Goal: Task Accomplishment & Management: Manage account settings

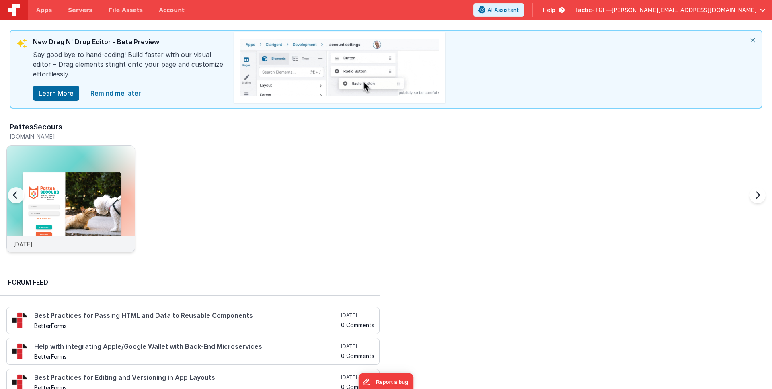
click at [88, 177] on img at bounding box center [71, 210] width 128 height 128
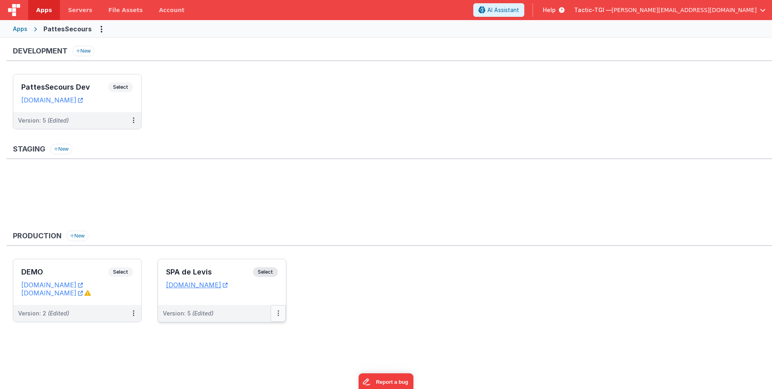
click at [275, 309] on button at bounding box center [278, 313] width 15 height 17
click at [217, 285] on div at bounding box center [386, 194] width 772 height 389
click at [214, 313] on div "Version: 5 (Edited)" at bounding box center [217, 314] width 108 height 8
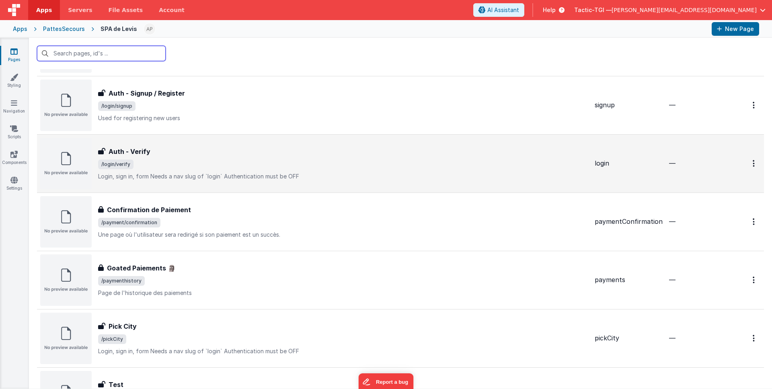
scroll to position [650, 0]
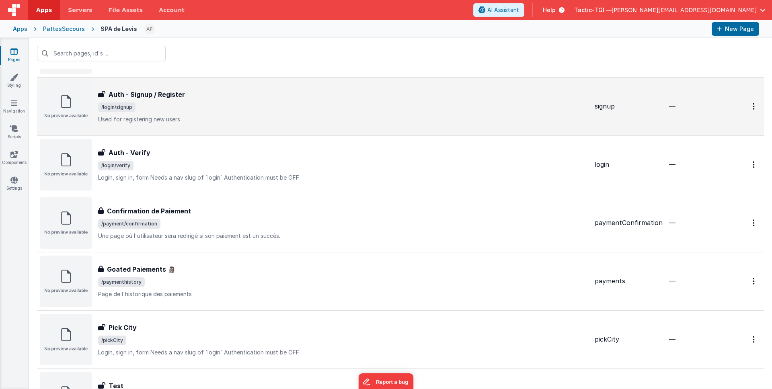
click at [185, 101] on div "Auth - Signup / Register Auth - Signup / Register /login/signup Used for regist…" at bounding box center [343, 107] width 490 height 34
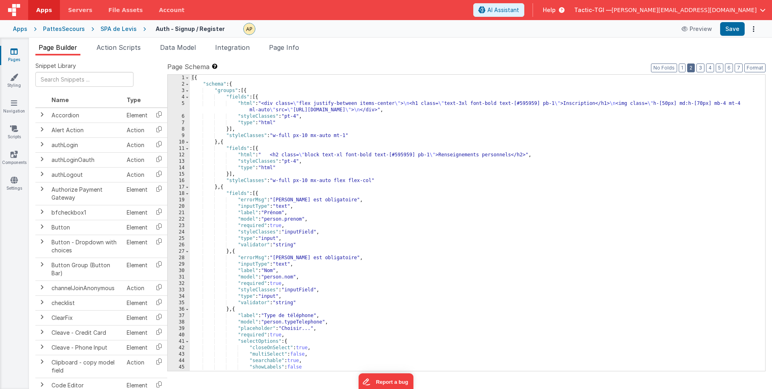
click at [582, 124] on div "[{ "schema" : { "groups" : [{ "fields" : [{ "html" : "<div class= \" flex justi…" at bounding box center [475, 229] width 570 height 309
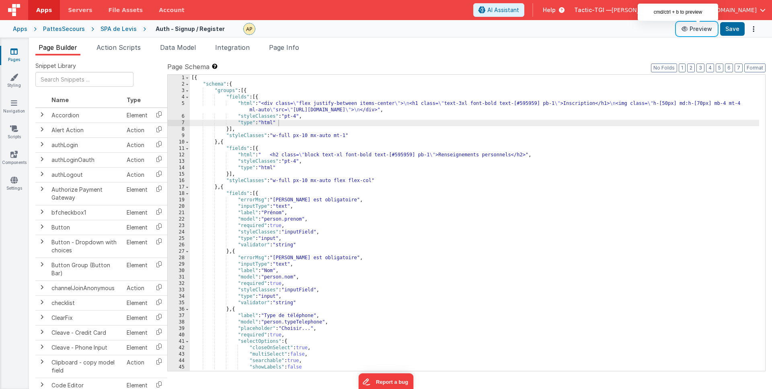
click at [689, 30] on icon at bounding box center [686, 29] width 8 height 6
click at [112, 29] on div "SPA de Levis" at bounding box center [119, 29] width 36 height 8
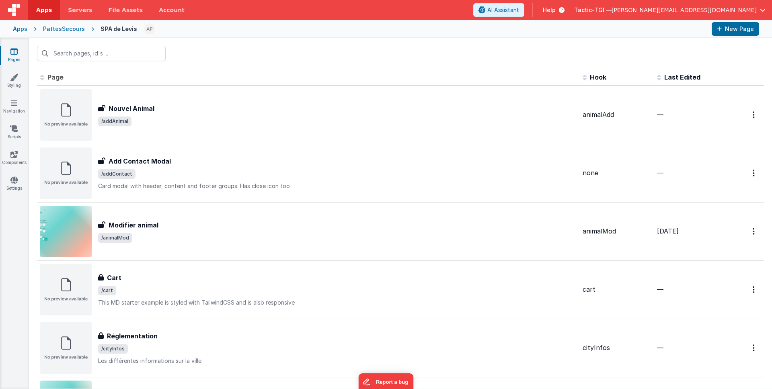
click at [112, 29] on div "SPA de Levis" at bounding box center [119, 29] width 37 height 8
click at [64, 32] on div "PattesSecours" at bounding box center [64, 29] width 42 height 8
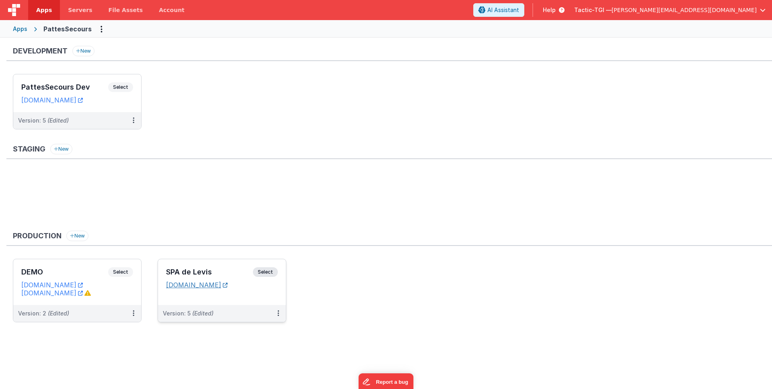
click at [228, 284] on link "[DOMAIN_NAME]" at bounding box center [197, 285] width 62 height 8
click at [278, 314] on icon at bounding box center [279, 313] width 2 height 0
click at [255, 344] on span "Open Helper" at bounding box center [248, 346] width 35 height 7
click at [251, 334] on link "Edit" at bounding box center [250, 332] width 71 height 14
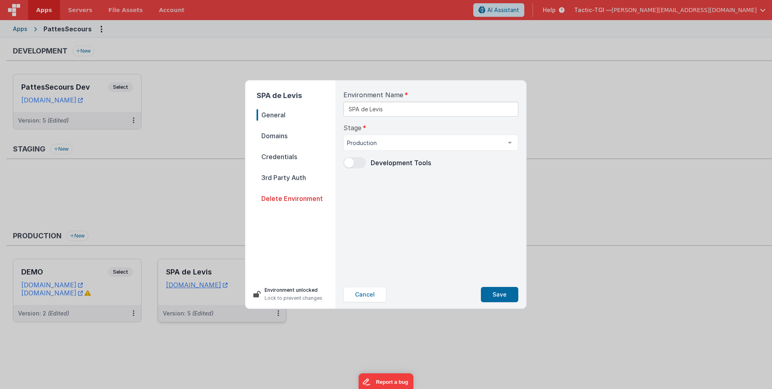
click at [298, 135] on span "Domains" at bounding box center [296, 135] width 79 height 11
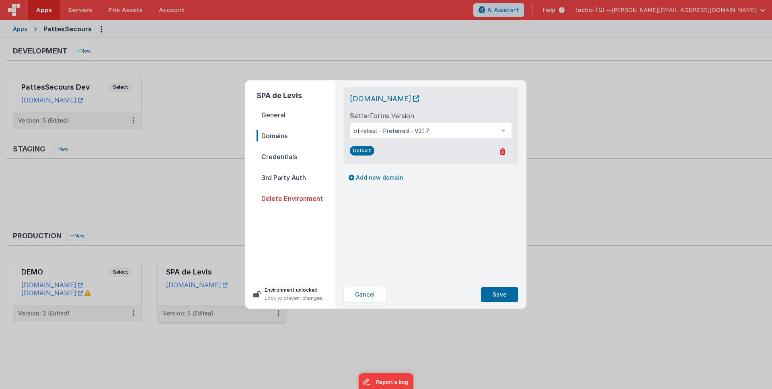
click at [300, 158] on span "Credentials" at bounding box center [296, 156] width 79 height 11
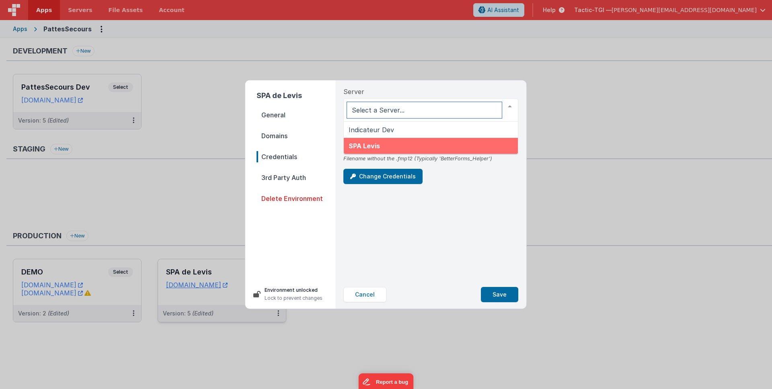
click at [446, 146] on span "SPA Levis" at bounding box center [431, 146] width 174 height 16
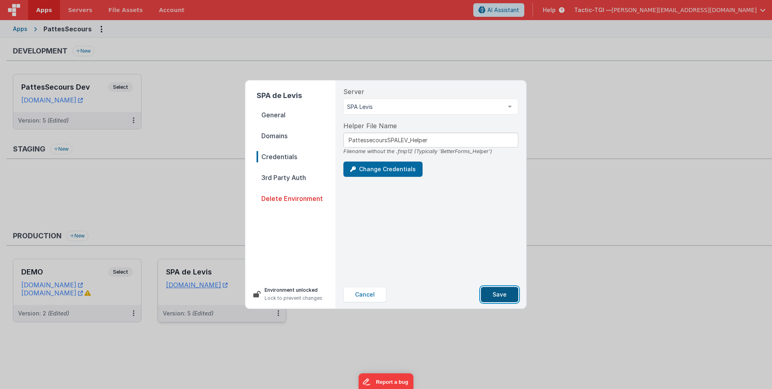
click at [498, 298] on button "Save" at bounding box center [499, 294] width 37 height 15
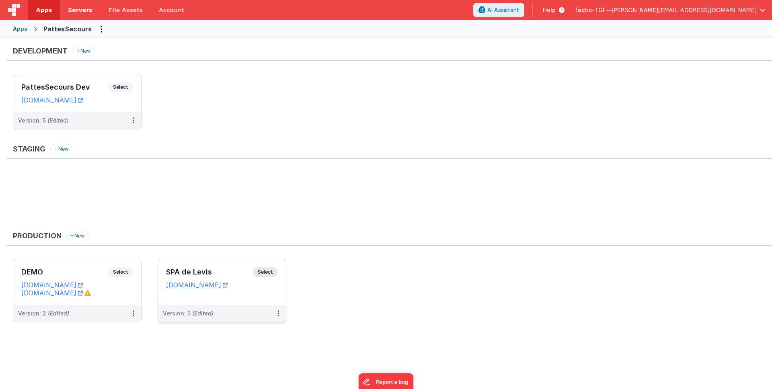
click at [63, 14] on link "Servers" at bounding box center [80, 10] width 40 height 20
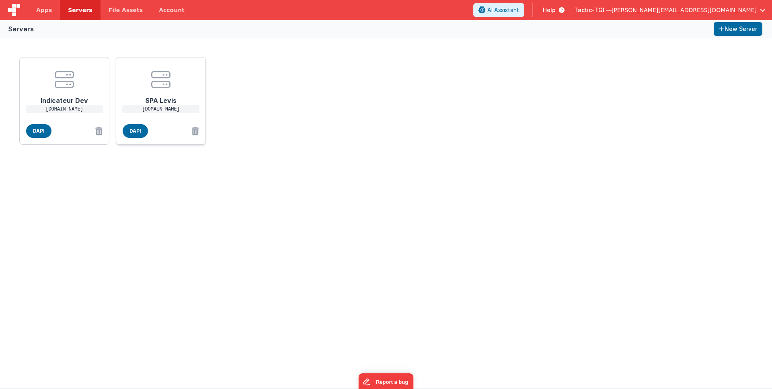
click at [156, 79] on icon at bounding box center [160, 79] width 19 height 19
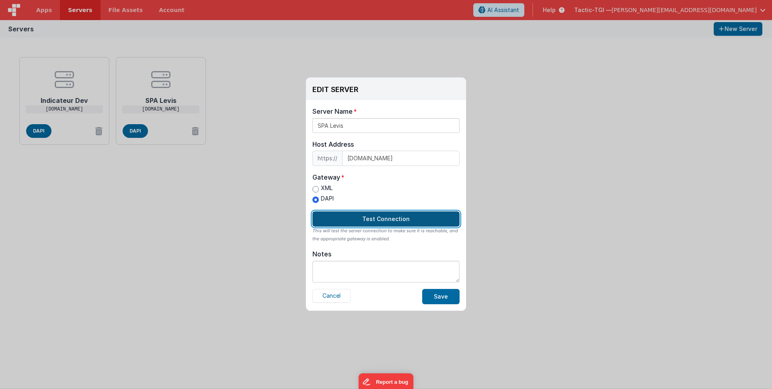
click at [383, 218] on button "Test Connection" at bounding box center [386, 219] width 147 height 15
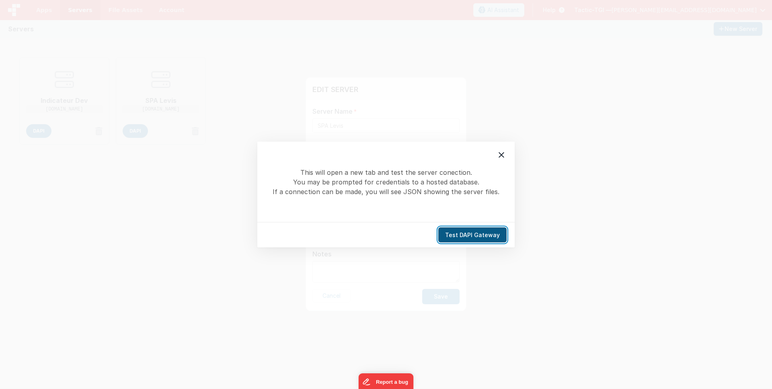
click at [467, 233] on button "Test DAPI Gateway" at bounding box center [472, 235] width 68 height 15
click at [502, 154] on icon at bounding box center [502, 155] width 6 height 6
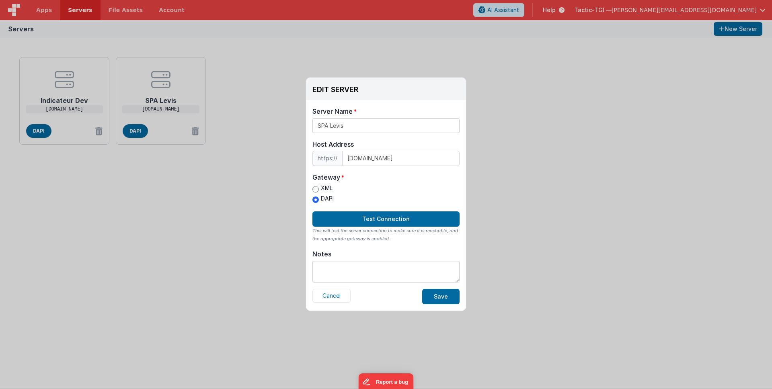
click at [53, 12] on div "EDIT SERVER Delete Server Delete Server Name SPA Levis Host Address https:// fm…" at bounding box center [386, 194] width 772 height 389
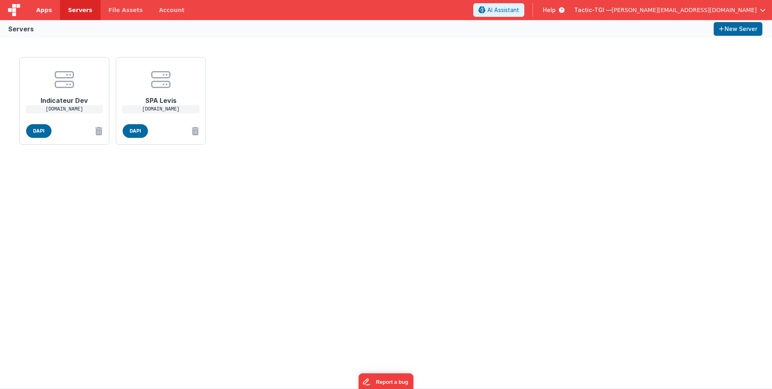
click at [46, 9] on span "Apps" at bounding box center [44, 10] width 16 height 8
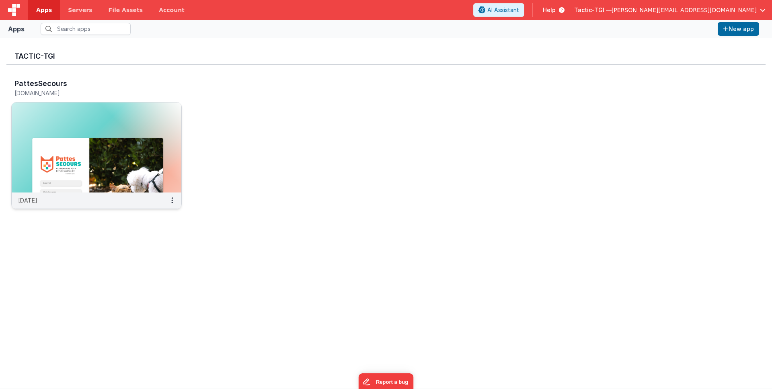
click at [134, 196] on div "[DATE]" at bounding box center [97, 201] width 170 height 16
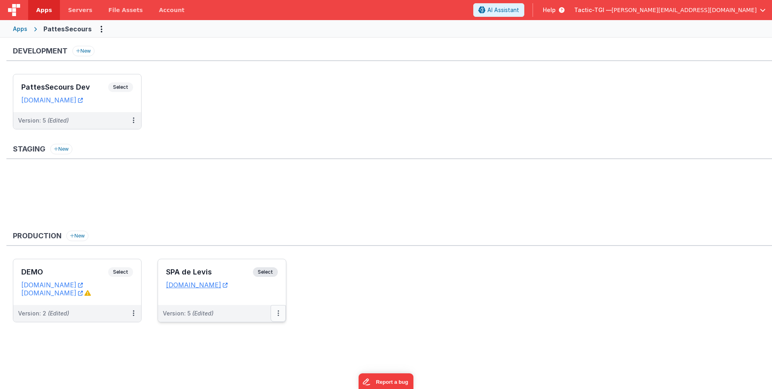
click at [280, 316] on button at bounding box center [278, 313] width 15 height 17
click at [253, 334] on link "Edit" at bounding box center [250, 332] width 71 height 14
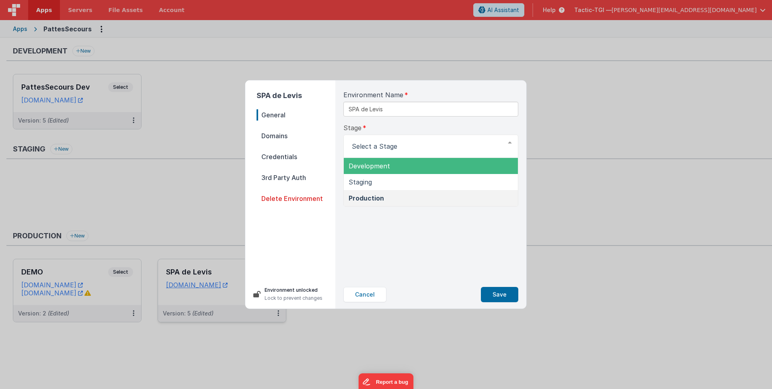
click at [274, 134] on span "Domains" at bounding box center [296, 135] width 79 height 11
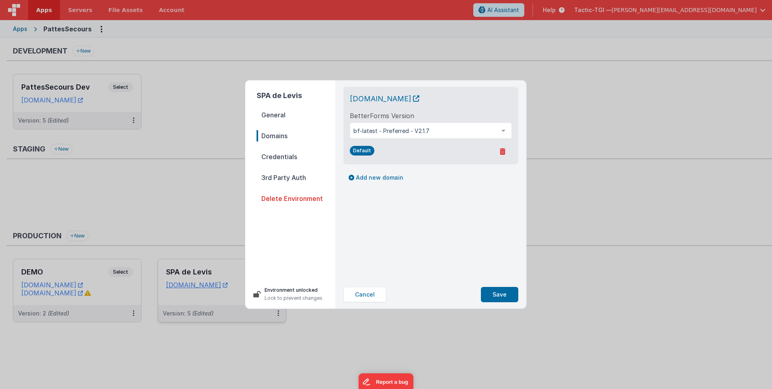
click at [285, 150] on nav "General Domains Credentials 3rd Party Auth Delete Environment" at bounding box center [296, 191] width 79 height 164
click at [284, 156] on span "Credentials" at bounding box center [296, 156] width 79 height 11
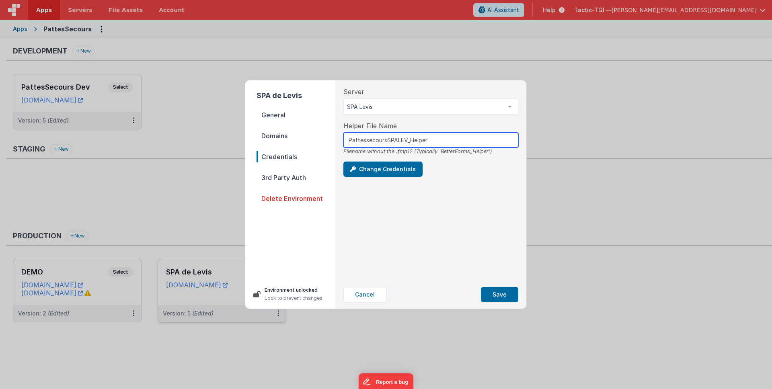
click at [444, 140] on input "PattessecoursSPALEV_Helper" at bounding box center [431, 140] width 175 height 15
drag, startPoint x: 473, startPoint y: 144, endPoint x: 285, endPoint y: 127, distance: 188.2
click at [274, 127] on div "SPA de Levis General Domains Credentials 3rd Party Auth Delete Environment Envi…" at bounding box center [385, 194] width 281 height 228
paste input "text"
type input "PattessecoursSPALEV_Helper"
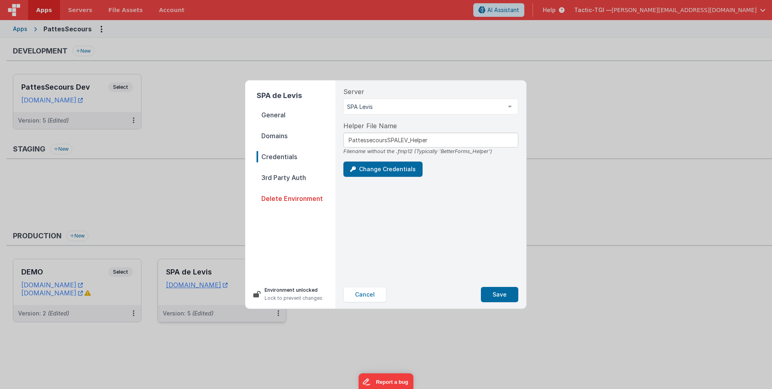
click at [478, 179] on div "Server SPA Levis Indicateur Dev SPA Levis List is empty. Helper File Name Patte…" at bounding box center [431, 180] width 188 height 200
click at [502, 295] on button "Save" at bounding box center [499, 294] width 37 height 15
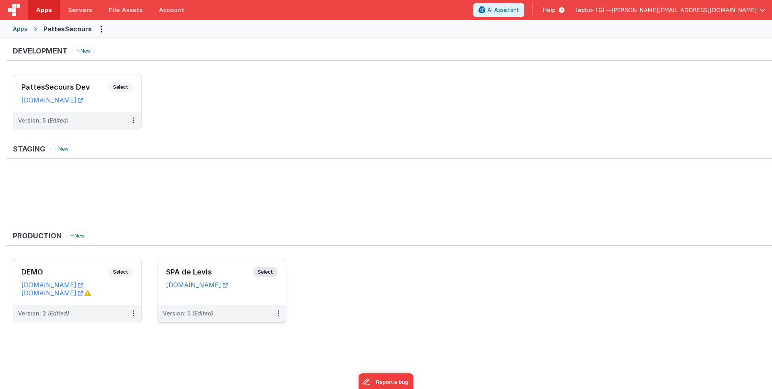
click at [228, 285] on link "[DOMAIN_NAME]" at bounding box center [197, 285] width 62 height 8
click at [278, 313] on icon at bounding box center [279, 313] width 2 height 0
click at [230, 300] on div at bounding box center [386, 194] width 772 height 389
click at [281, 313] on button at bounding box center [278, 313] width 15 height 17
drag, startPoint x: 141, startPoint y: 315, endPoint x: 137, endPoint y: 316, distance: 4.0
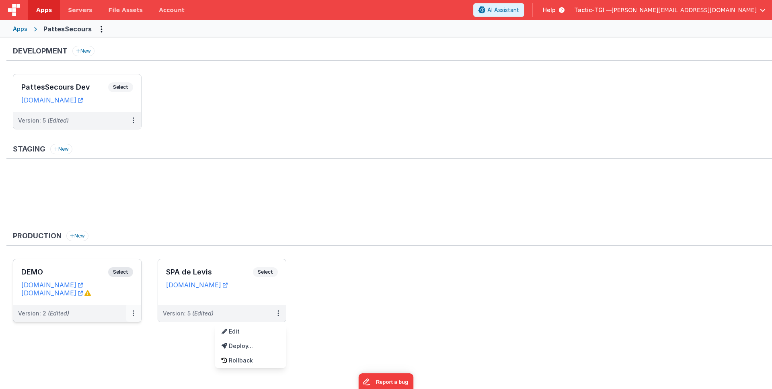
click at [141, 315] on div at bounding box center [386, 194] width 772 height 389
click at [135, 315] on button at bounding box center [133, 313] width 15 height 17
click at [135, 315] on div at bounding box center [386, 194] width 772 height 389
click at [280, 314] on button at bounding box center [278, 313] width 15 height 17
click at [263, 348] on span "Open Helper" at bounding box center [248, 346] width 35 height 7
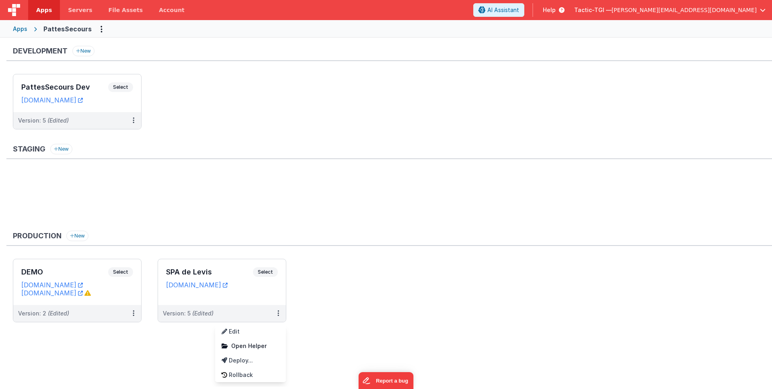
click at [365, 303] on div at bounding box center [386, 194] width 772 height 389
click at [278, 314] on icon at bounding box center [279, 313] width 2 height 0
click at [243, 334] on link "Edit" at bounding box center [250, 332] width 71 height 14
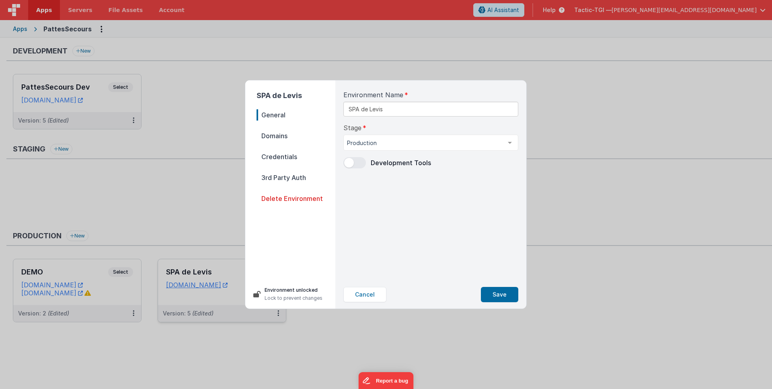
click at [302, 163] on nav "General Domains Credentials 3rd Party Auth Delete Environment" at bounding box center [296, 191] width 79 height 164
click at [299, 156] on span "Credentials" at bounding box center [296, 156] width 79 height 11
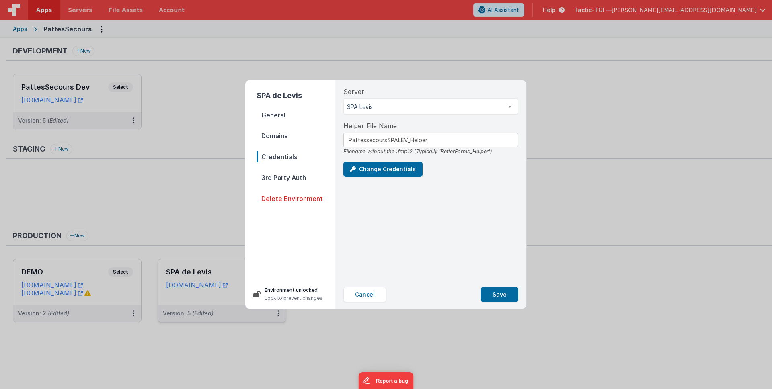
click at [286, 179] on span "3rd Party Auth" at bounding box center [296, 177] width 79 height 11
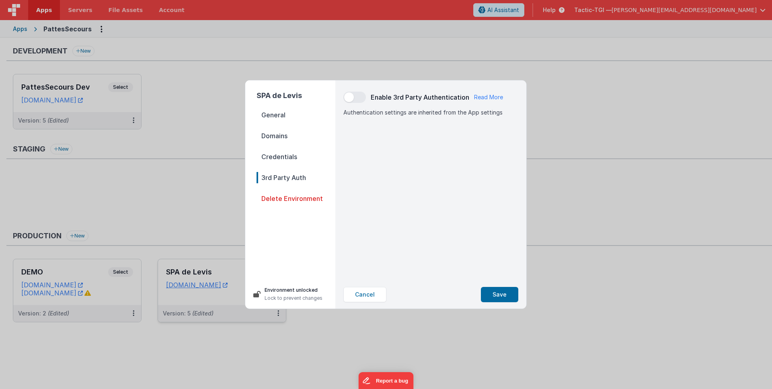
click at [287, 163] on nav "General Domains Credentials 3rd Party Auth Delete Environment" at bounding box center [296, 191] width 79 height 164
click at [286, 131] on span "Domains" at bounding box center [296, 135] width 79 height 11
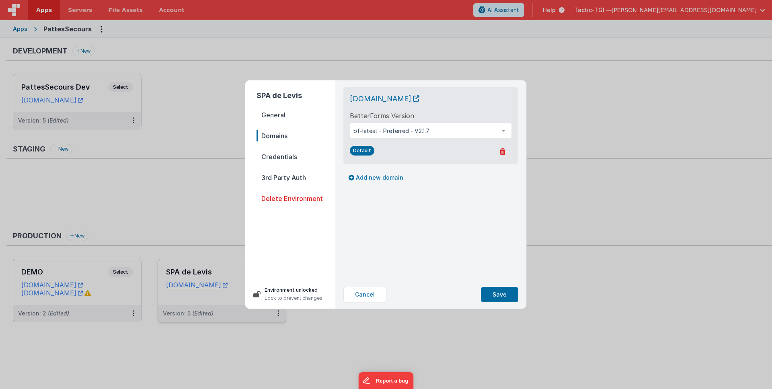
click at [158, 213] on div "SPA de Levis General Domains Credentials 3rd Party Auth Delete Environment Envi…" at bounding box center [386, 194] width 772 height 389
click at [177, 214] on div "SPA de Levis General Domains Credentials 3rd Party Auth Delete Environment Envi…" at bounding box center [386, 194] width 772 height 389
click at [361, 293] on button "Cancel" at bounding box center [365, 294] width 43 height 15
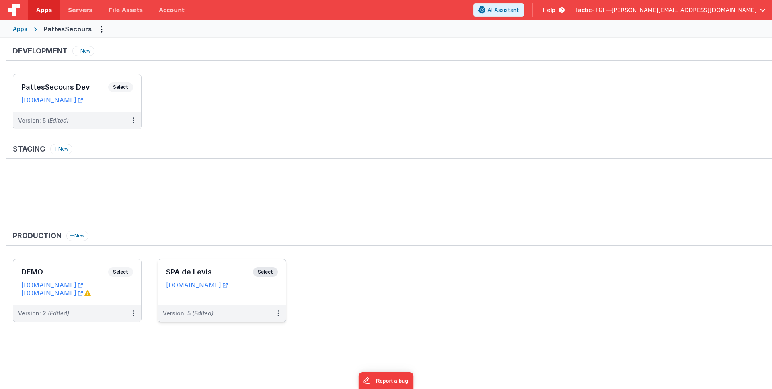
drag, startPoint x: 35, startPoint y: 29, endPoint x: 23, endPoint y: 29, distance: 12.5
click at [33, 29] on icon at bounding box center [35, 29] width 16 height 0
click at [22, 29] on div "Apps" at bounding box center [20, 29] width 14 height 8
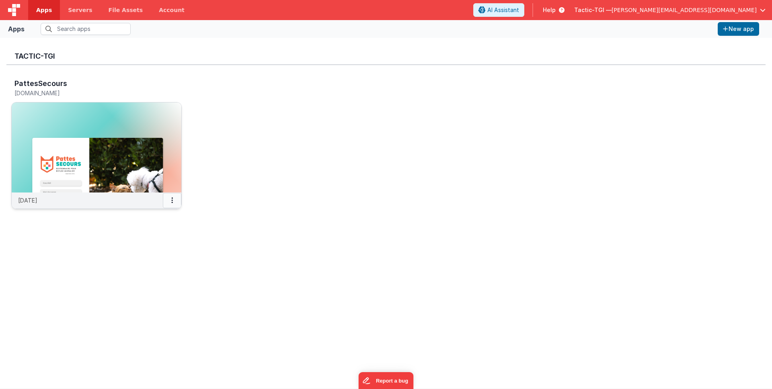
click at [166, 199] on button at bounding box center [172, 200] width 19 height 15
click at [165, 229] on link "Copy API Key" at bounding box center [154, 231] width 56 height 15
click at [161, 198] on div "[DATE]" at bounding box center [97, 201] width 170 height 16
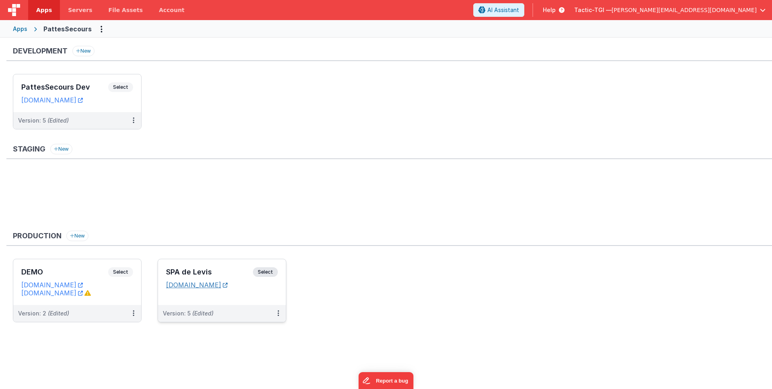
click at [194, 286] on link "[DOMAIN_NAME]" at bounding box center [197, 285] width 62 height 8
click at [278, 314] on icon at bounding box center [279, 313] width 2 height 0
click at [265, 329] on link "Edit" at bounding box center [250, 332] width 71 height 14
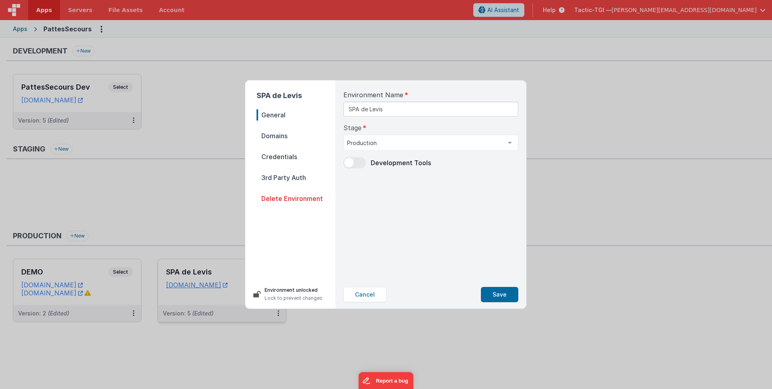
click at [304, 159] on span "Credentials" at bounding box center [296, 156] width 79 height 11
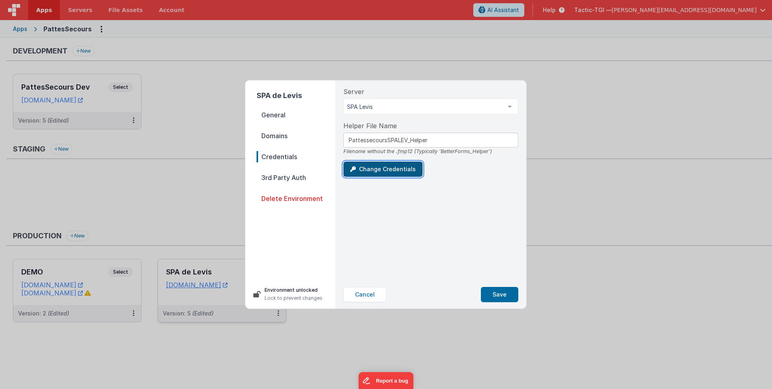
click at [381, 169] on button "Change Credentials" at bounding box center [383, 169] width 79 height 15
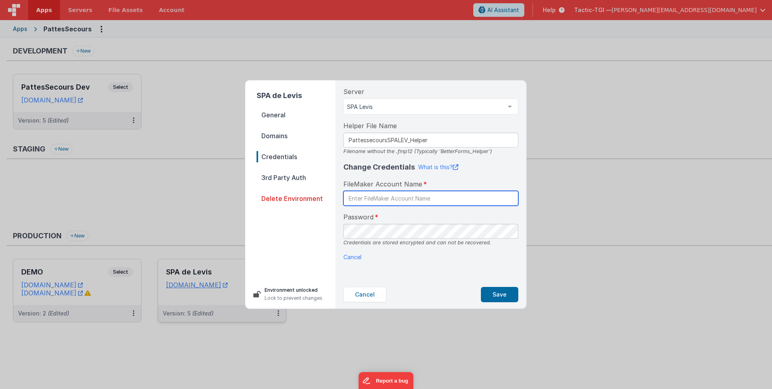
click at [442, 199] on input "text" at bounding box center [431, 198] width 175 height 15
type input "P"
type input "BetterForms"
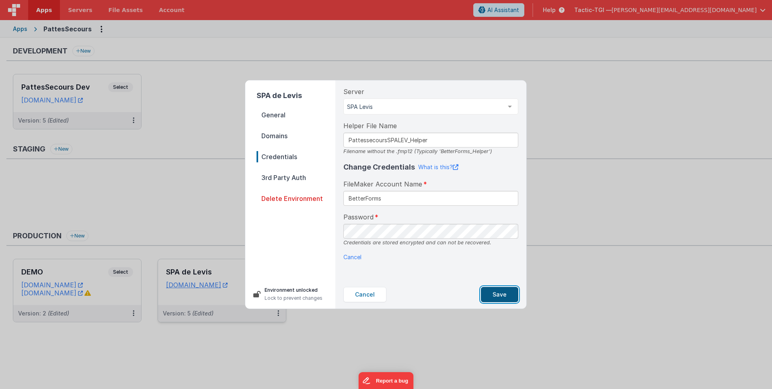
click at [494, 288] on button "Save" at bounding box center [499, 294] width 37 height 15
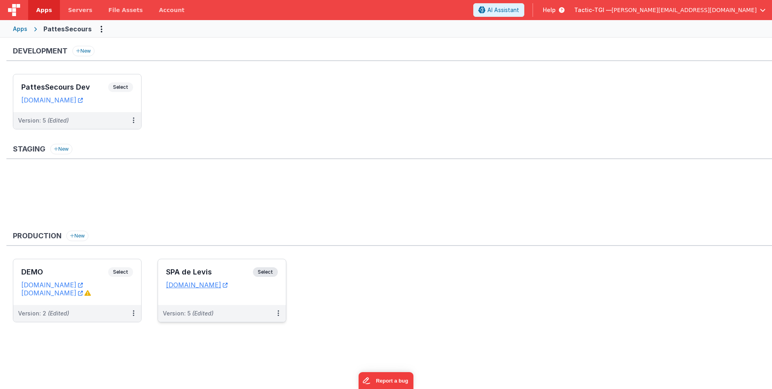
click at [321, 182] on ul at bounding box center [392, 198] width 759 height 52
drag, startPoint x: 307, startPoint y: 242, endPoint x: 267, endPoint y: 146, distance: 103.7
click at [306, 239] on div "Production New" at bounding box center [389, 238] width 766 height 15
click at [228, 284] on link "[DOMAIN_NAME]" at bounding box center [197, 285] width 62 height 8
click at [228, 285] on link "[DOMAIN_NAME]" at bounding box center [197, 285] width 62 height 8
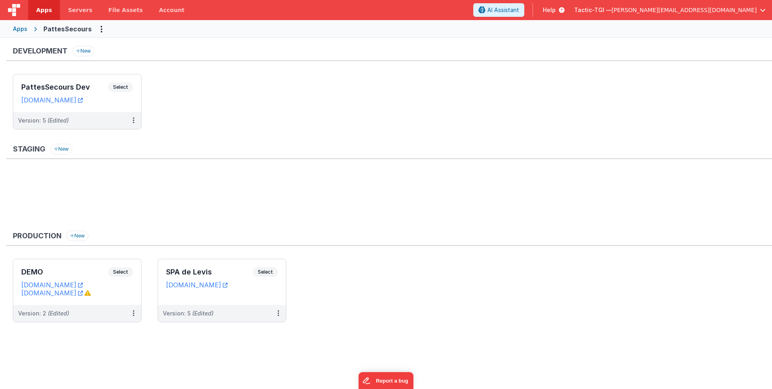
click at [304, 178] on ul at bounding box center [392, 198] width 759 height 52
click at [23, 28] on div "Apps" at bounding box center [20, 29] width 14 height 8
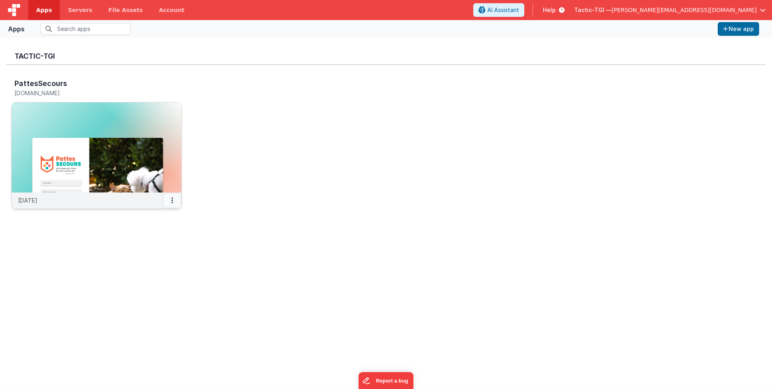
click at [172, 204] on button at bounding box center [172, 200] width 19 height 15
click at [160, 229] on link "Copy API Key" at bounding box center [154, 231] width 56 height 15
click at [151, 200] on div "[DATE]" at bounding box center [97, 201] width 170 height 16
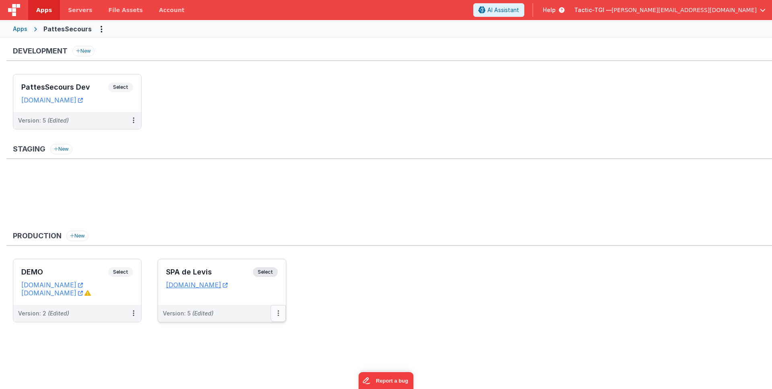
click at [274, 315] on button at bounding box center [278, 313] width 15 height 17
click at [254, 333] on link "Edit" at bounding box center [250, 332] width 71 height 14
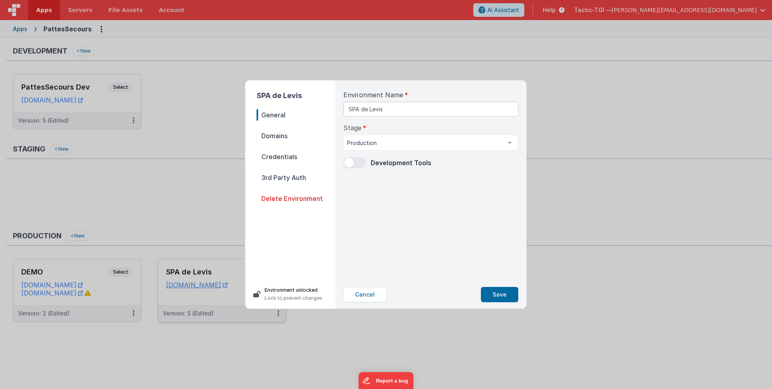
click at [284, 131] on span "Domains" at bounding box center [296, 135] width 79 height 11
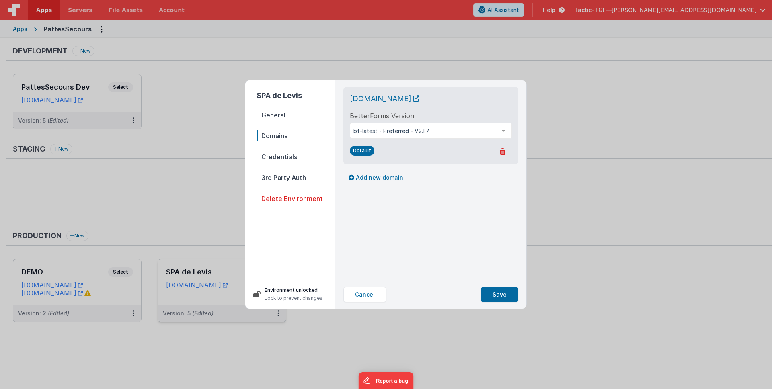
click at [276, 156] on span "Credentials" at bounding box center [296, 156] width 79 height 11
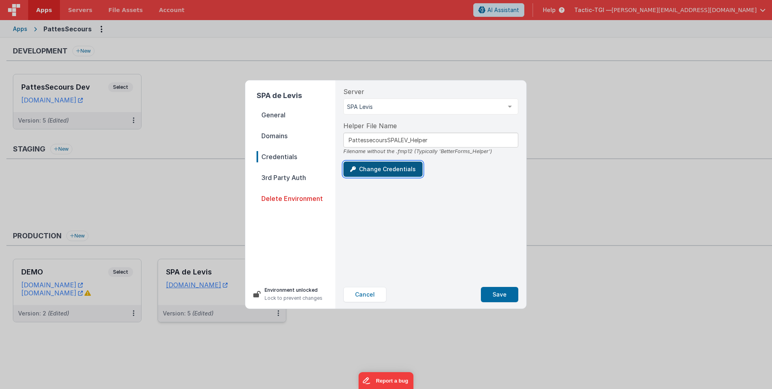
click at [372, 170] on button "Change Credentials" at bounding box center [383, 169] width 79 height 15
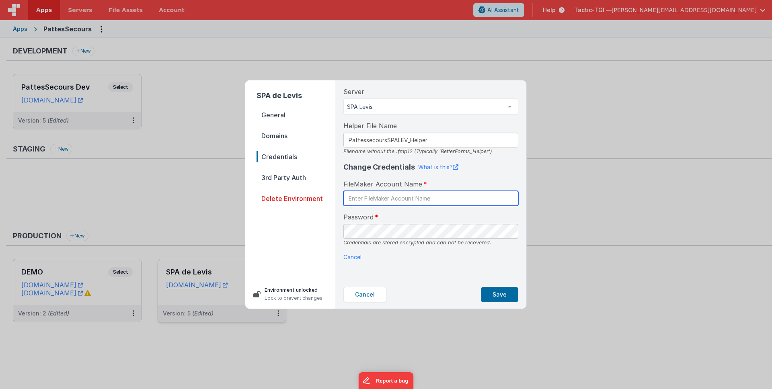
click at [438, 196] on input "text" at bounding box center [431, 198] width 175 height 15
type input "BetterForms"
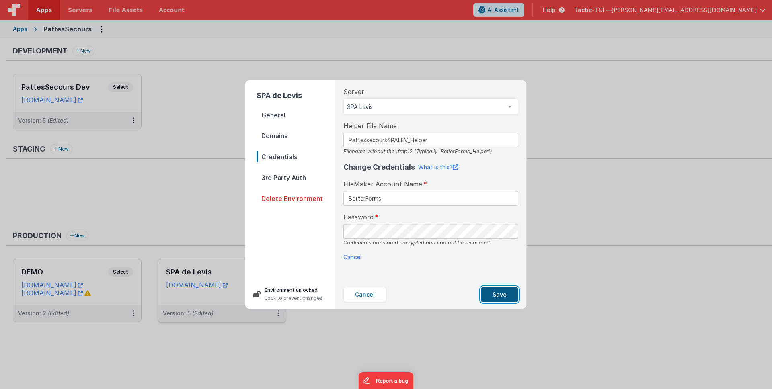
click at [508, 293] on button "Save" at bounding box center [499, 294] width 37 height 15
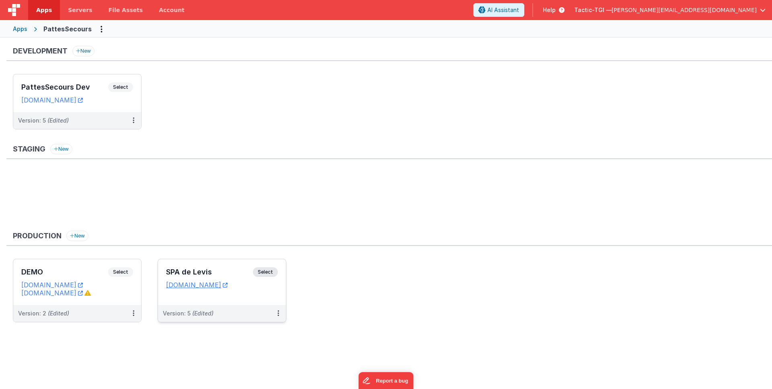
click at [502, 296] on ul "DEMO Select URLs [DOMAIN_NAME] [DOMAIN_NAME] Version: 2 (Edited) SPA de Levis S…" at bounding box center [392, 295] width 759 height 72
click at [222, 281] on div "SPA de Levis Select" at bounding box center [222, 275] width 112 height 14
click at [228, 285] on link "[DOMAIN_NAME]" at bounding box center [197, 285] width 62 height 8
click at [276, 312] on button at bounding box center [278, 313] width 15 height 17
click at [253, 348] on span "Open Helper" at bounding box center [248, 346] width 35 height 7
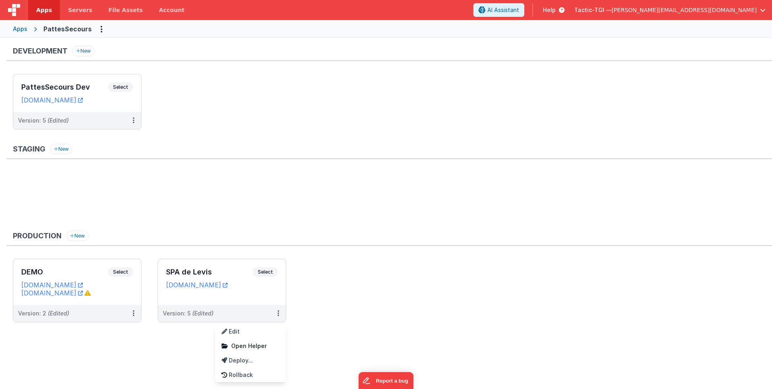
click at [436, 298] on div at bounding box center [386, 194] width 772 height 389
click at [429, 311] on ul "DEMO Select URLs [DOMAIN_NAME] [DOMAIN_NAME] Version: 2 (Edited) SPA de Levis S…" at bounding box center [392, 295] width 759 height 72
click at [301, 214] on ul at bounding box center [392, 198] width 759 height 52
click at [351, 261] on ul "DEMO Select URLs [DOMAIN_NAME] [DOMAIN_NAME] Version: 2 (Edited) SPA de Levis S…" at bounding box center [392, 295] width 759 height 72
click at [206, 287] on link "[DOMAIN_NAME]" at bounding box center [197, 285] width 62 height 8
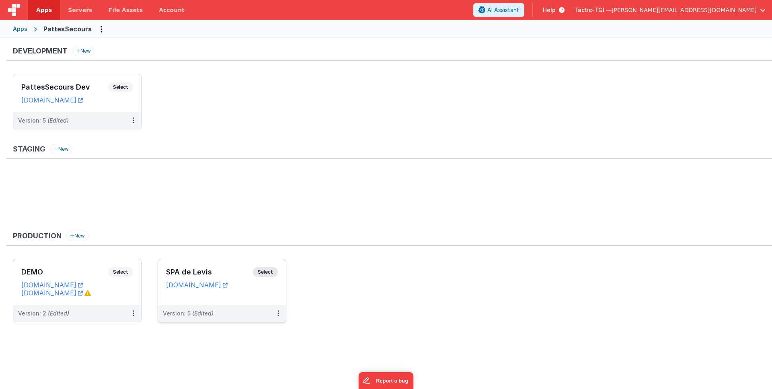
click at [286, 310] on li "SPA de Levis Select URLs [DOMAIN_NAME] Version: 5 (Edited)" at bounding box center [222, 291] width 129 height 64
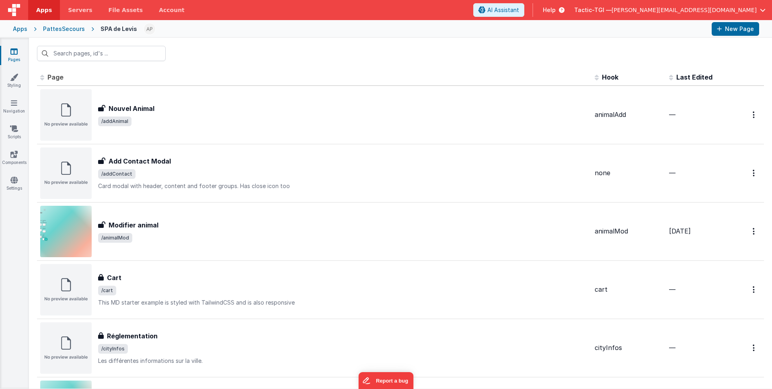
click at [112, 27] on div "SPA de Levis" at bounding box center [119, 29] width 37 height 8
click at [112, 29] on div "SPA de Levis" at bounding box center [119, 29] width 37 height 8
